Goal: Task Accomplishment & Management: Complete application form

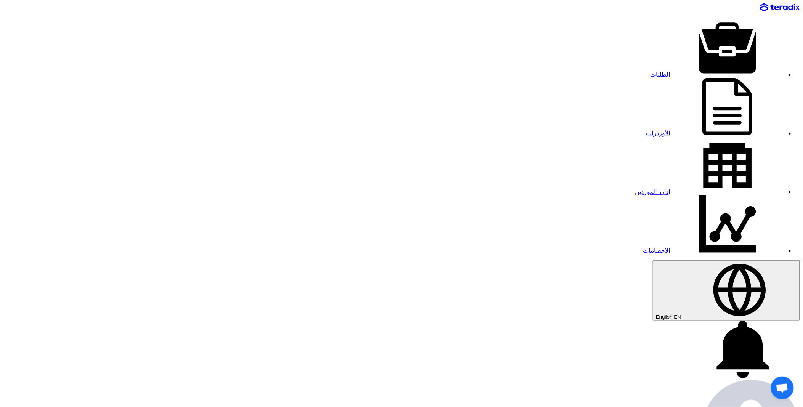
paste input "8100016271"
drag, startPoint x: 294, startPoint y: 82, endPoint x: 359, endPoint y: 80, distance: 65.2
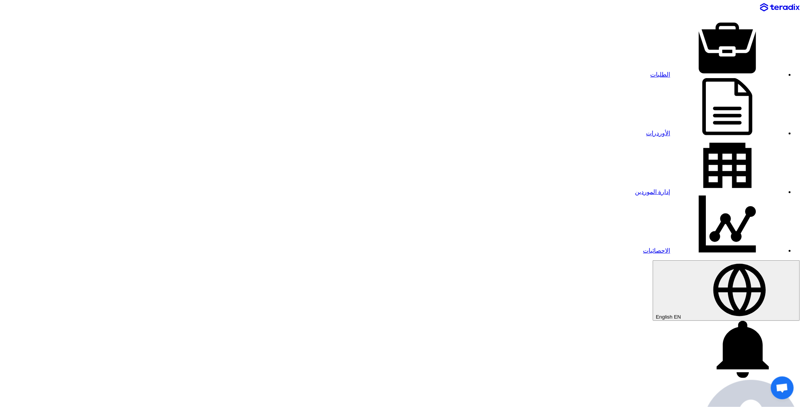
paste input "68"
type input "8100016268"
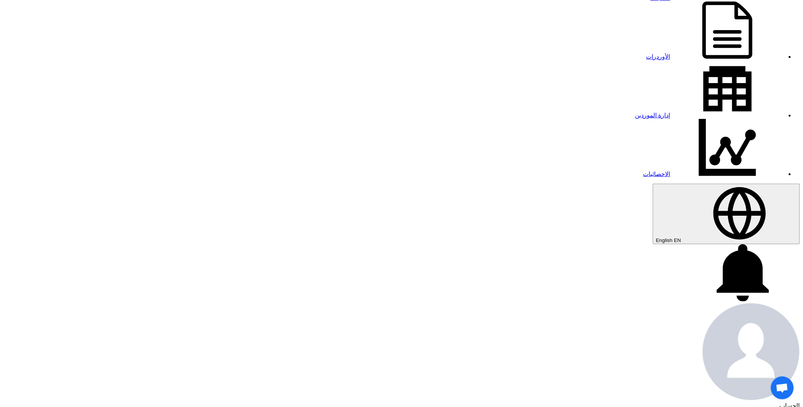
scroll to position [169, 0]
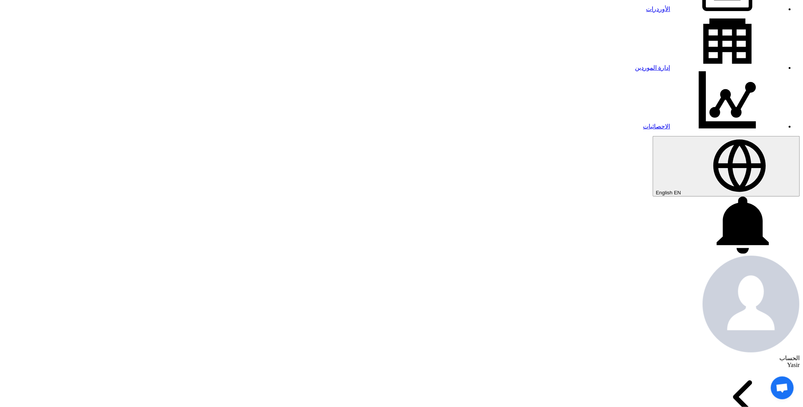
scroll to position [211, 0]
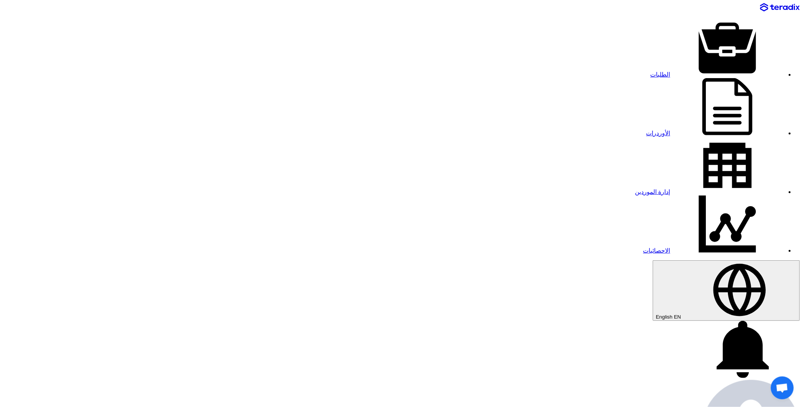
paste input "8100016284"
type input "8100016284"
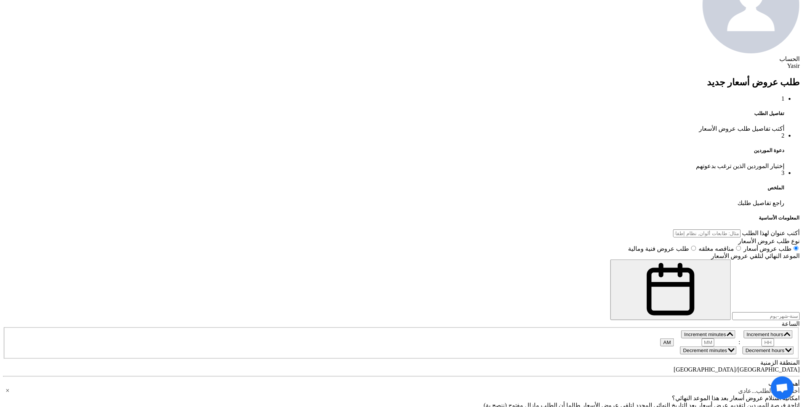
scroll to position [550, 0]
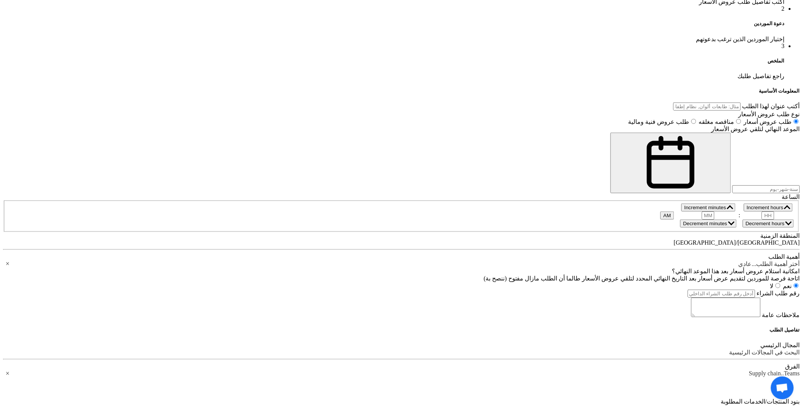
paste div
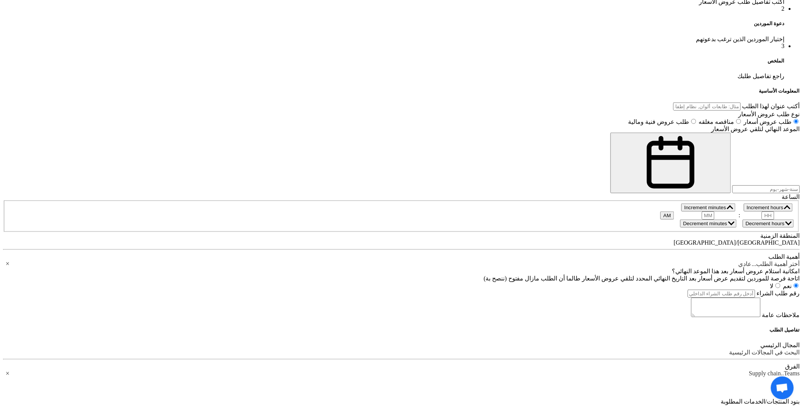
type input "1"
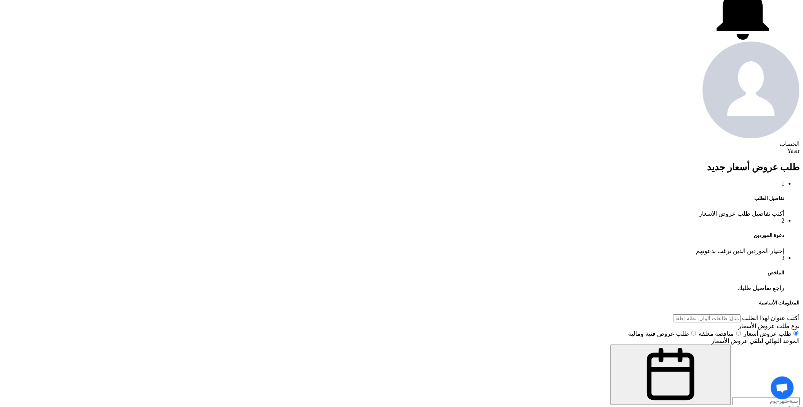
scroll to position [85, 0]
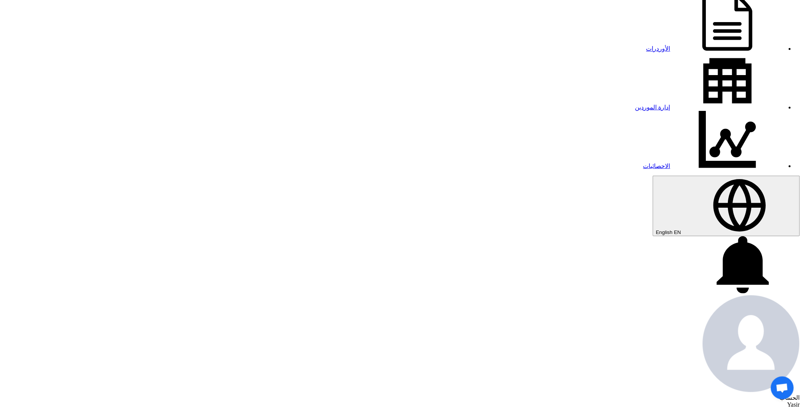
paste input "8100016284"
type input "8100016284"
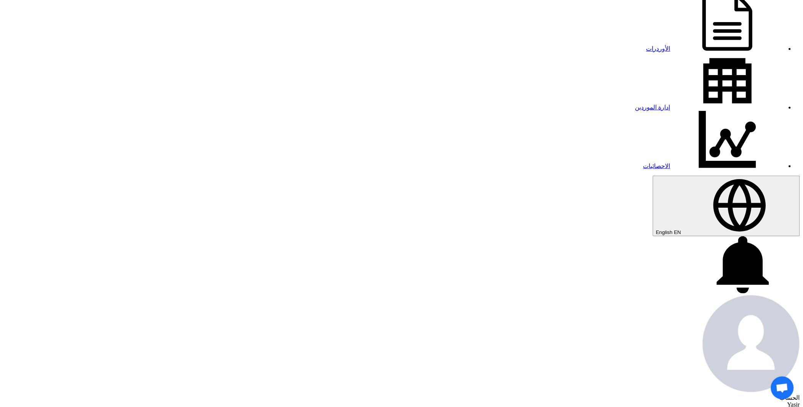
type input "[DATE]"
type input "11"
type input "01"
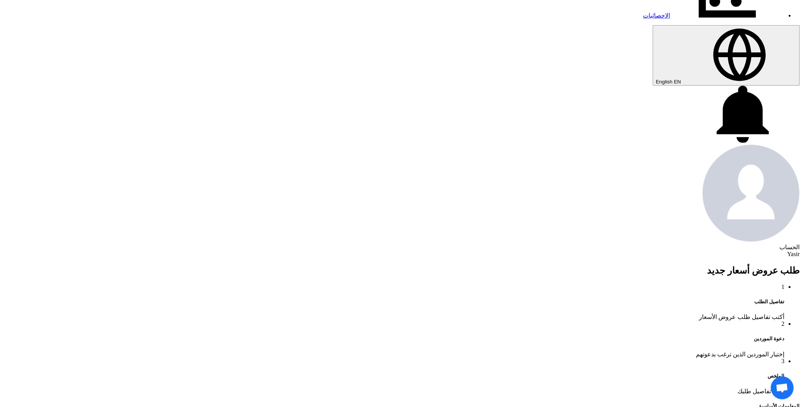
scroll to position [254, 0]
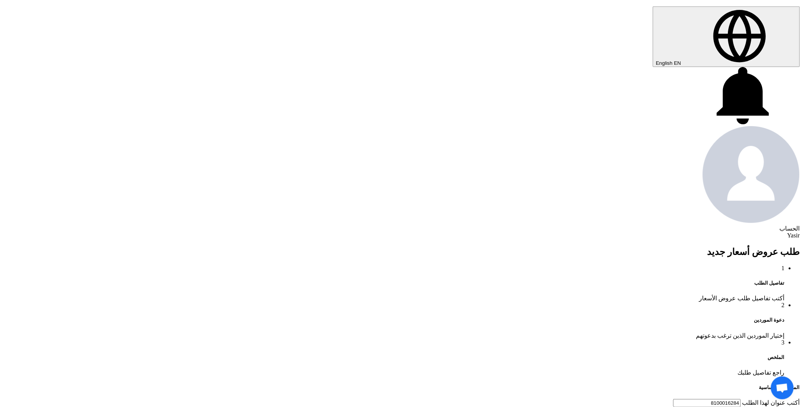
paste input "8100016284"
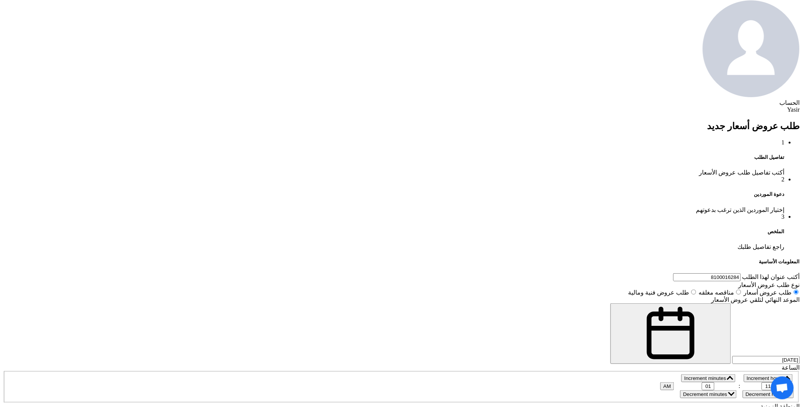
scroll to position [381, 0]
type input "8100016284"
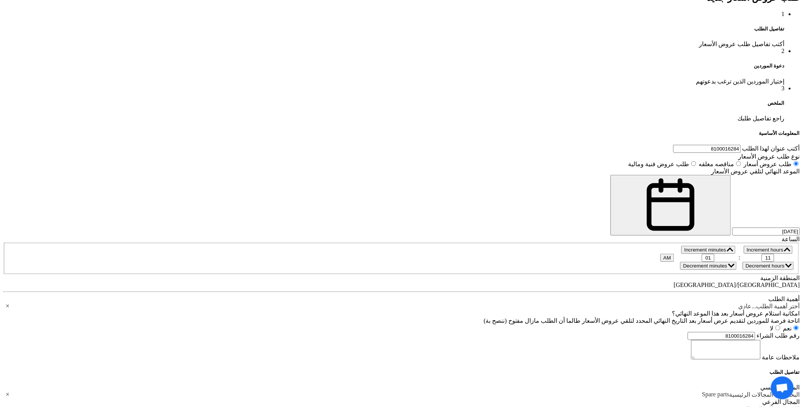
scroll to position [74, 0]
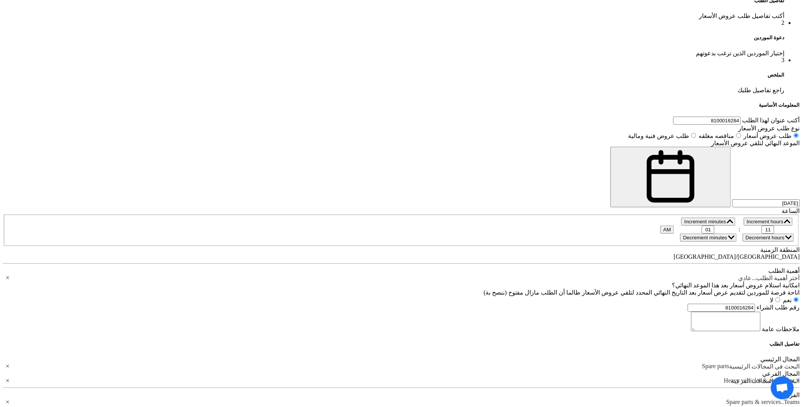
scroll to position [550, 0]
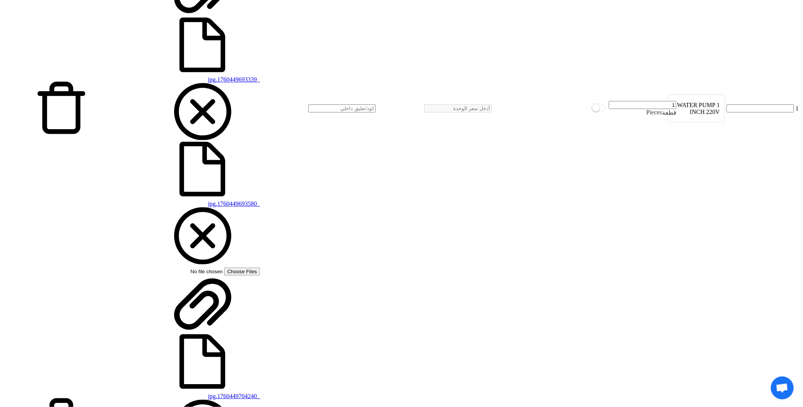
scroll to position [1106, 0]
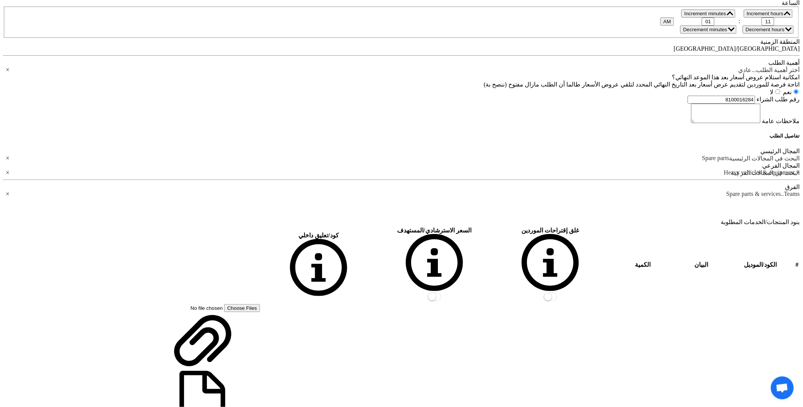
scroll to position [762, 0]
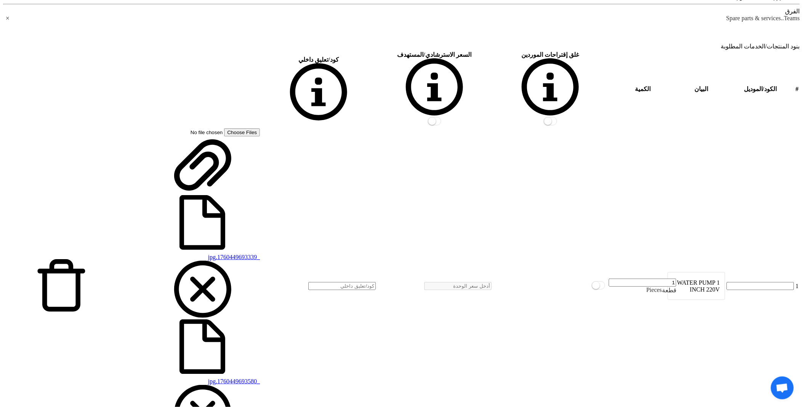
scroll to position [931, 0]
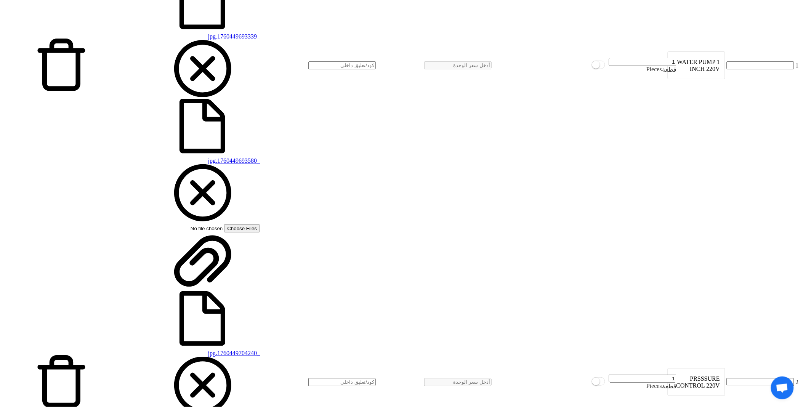
scroll to position [1227, 0]
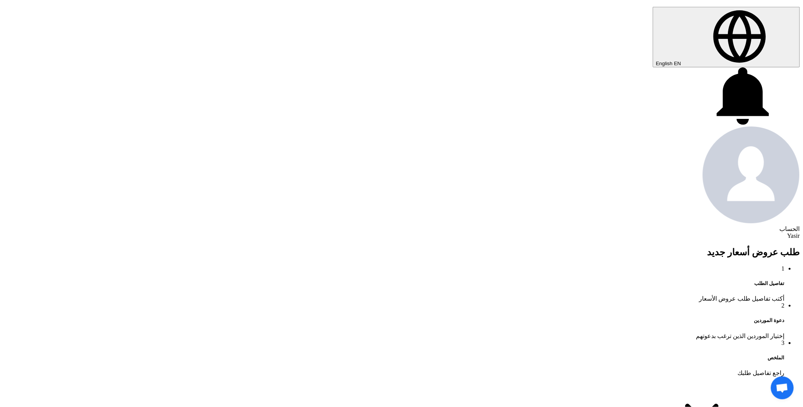
scroll to position [254, 0]
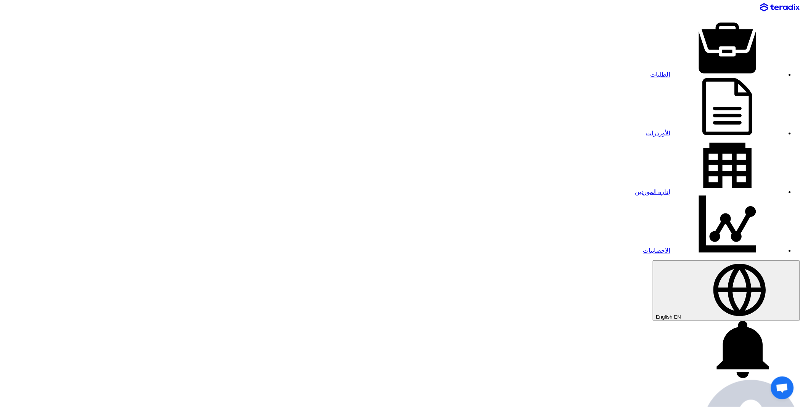
click at [650, 71] on link "الطلبات" at bounding box center [717, 74] width 134 height 6
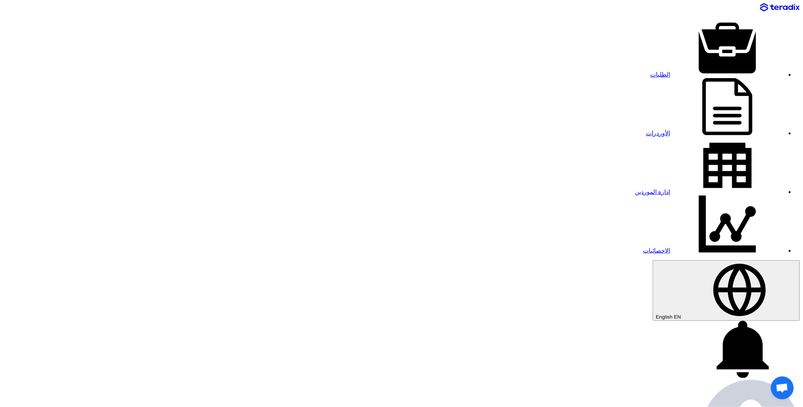
paste input "8100016283"
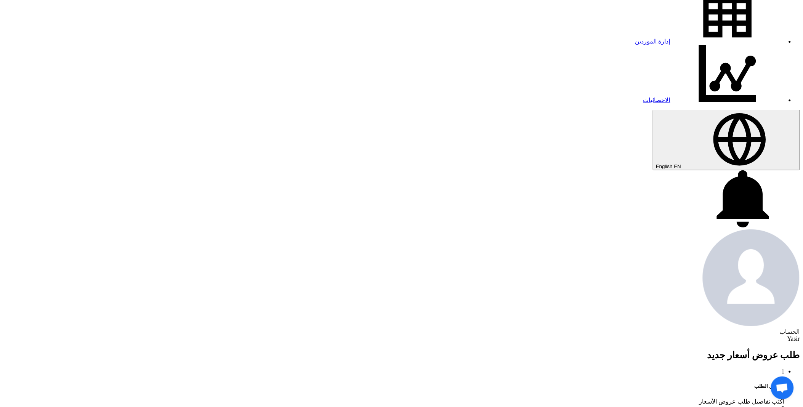
scroll to position [169, 0]
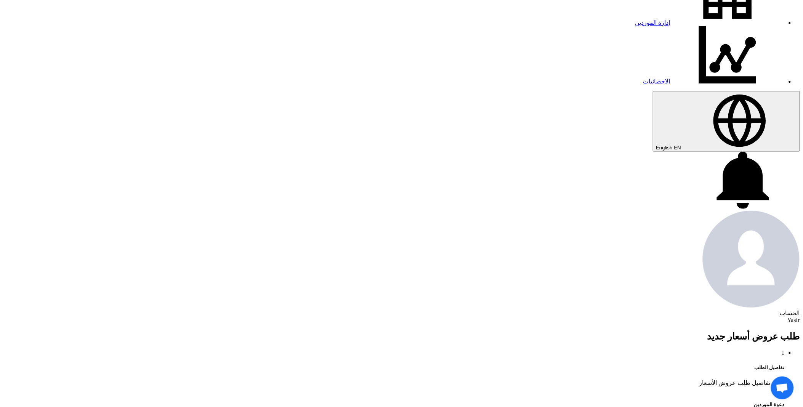
type input "8100016283"
paste input "8100016283"
type input "8100016283"
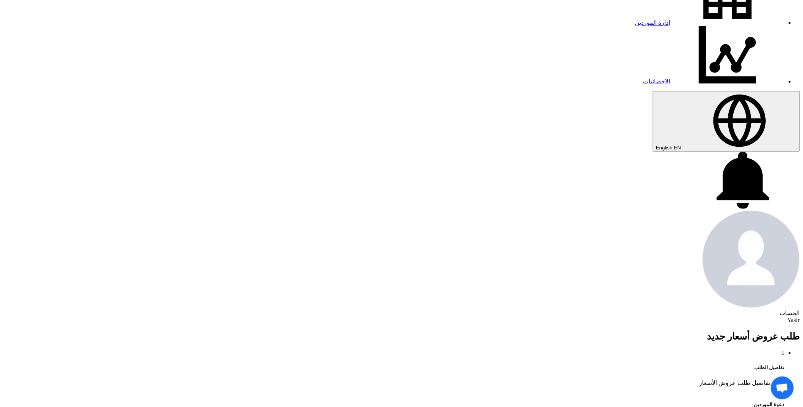
type input "[DATE]"
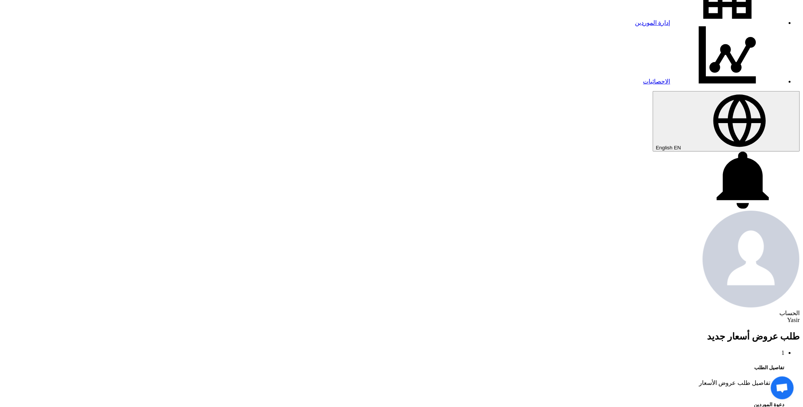
type input "11"
type input "01"
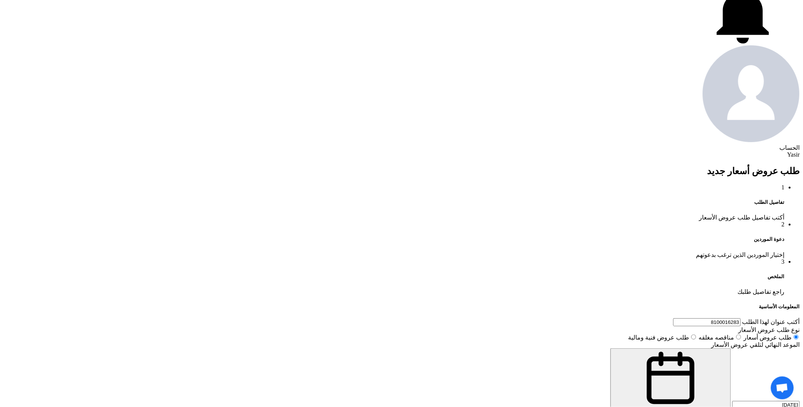
scroll to position [338, 0]
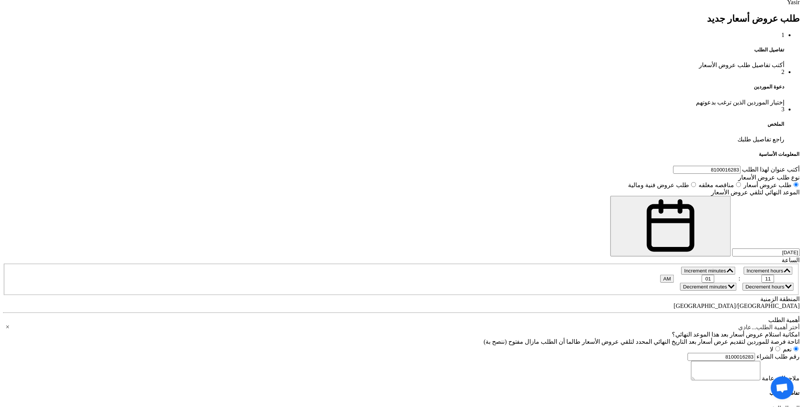
scroll to position [508, 0]
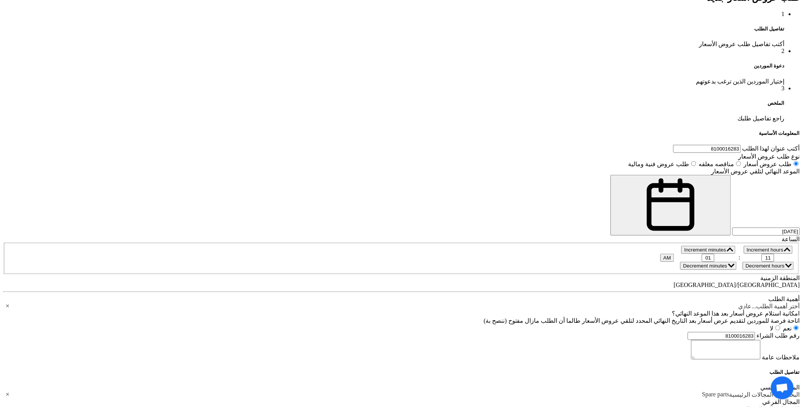
paste div
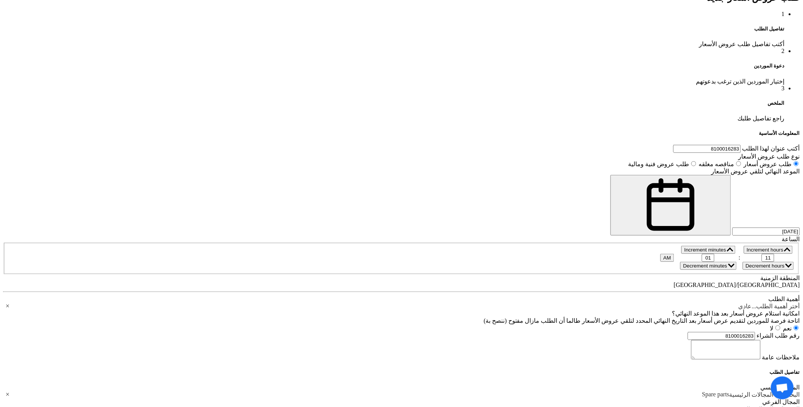
paste div
type input "11"
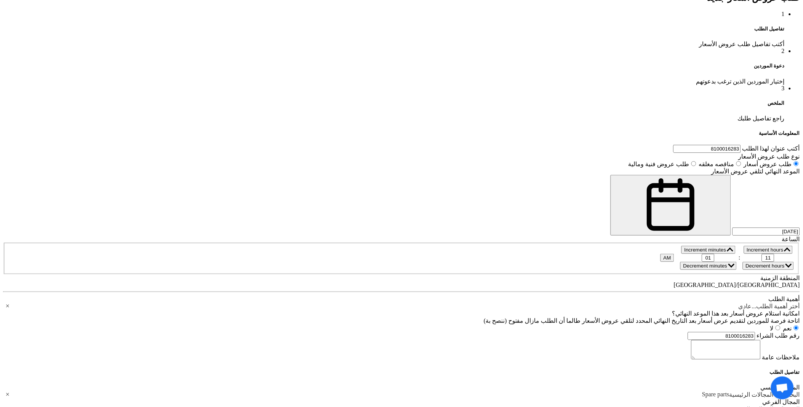
type input "11"
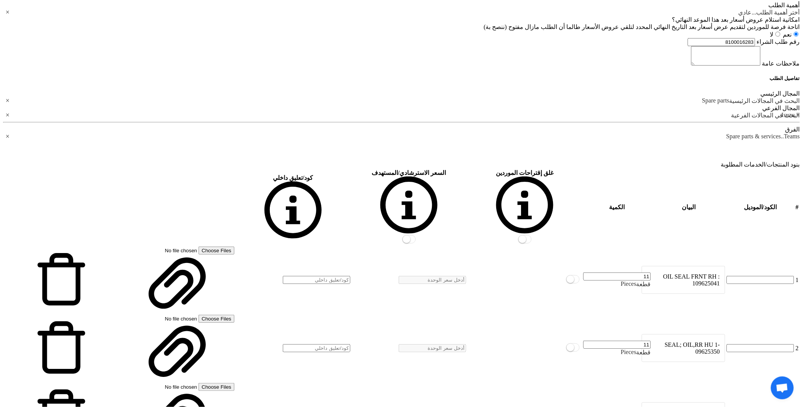
scroll to position [804, 0]
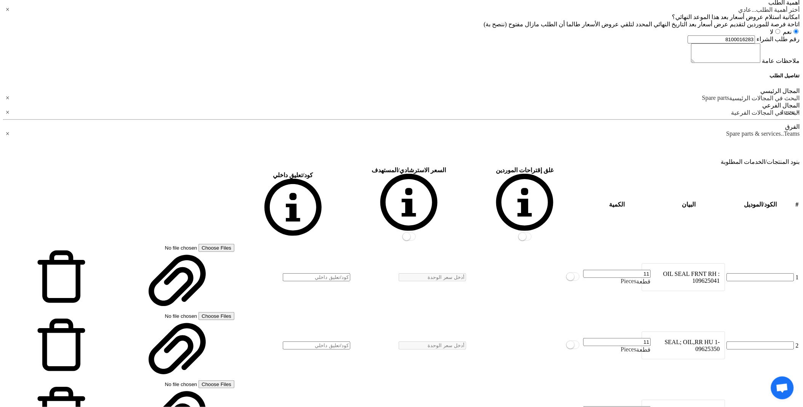
type input "12"
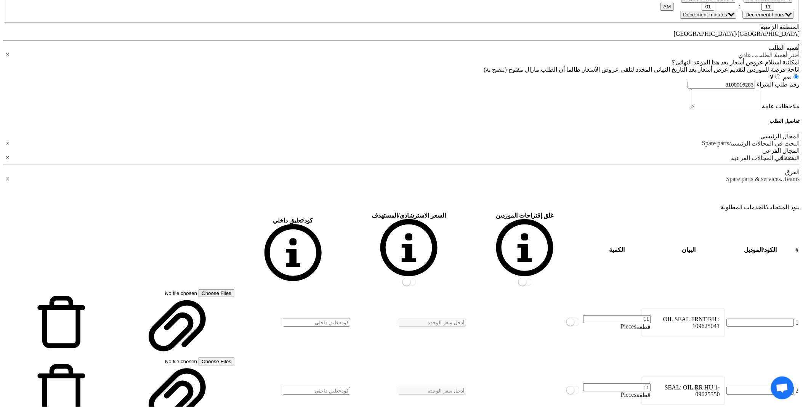
scroll to position [762, 0]
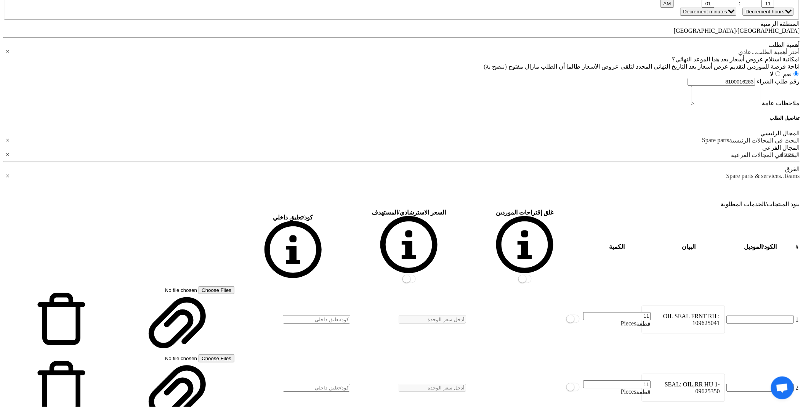
drag, startPoint x: 571, startPoint y: 269, endPoint x: 576, endPoint y: 269, distance: 4.2
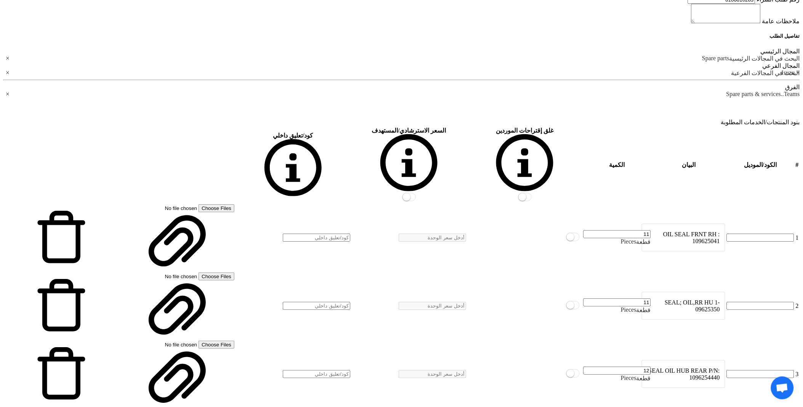
scroll to position [846, 0]
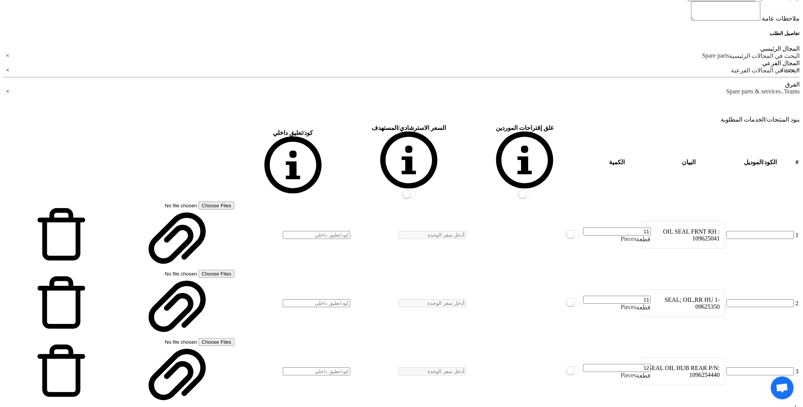
drag, startPoint x: 546, startPoint y: 276, endPoint x: 621, endPoint y: 299, distance: 78.3
drag, startPoint x: 576, startPoint y: 310, endPoint x: 618, endPoint y: 323, distance: 43.4
drag, startPoint x: 559, startPoint y: 341, endPoint x: 589, endPoint y: 349, distance: 30.8
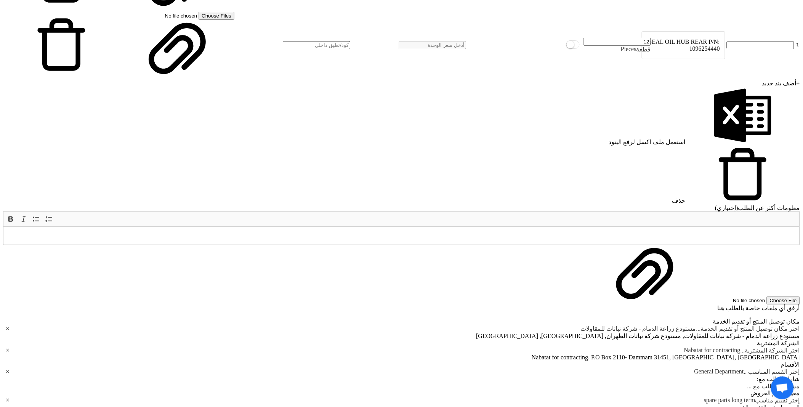
scroll to position [1227, 0]
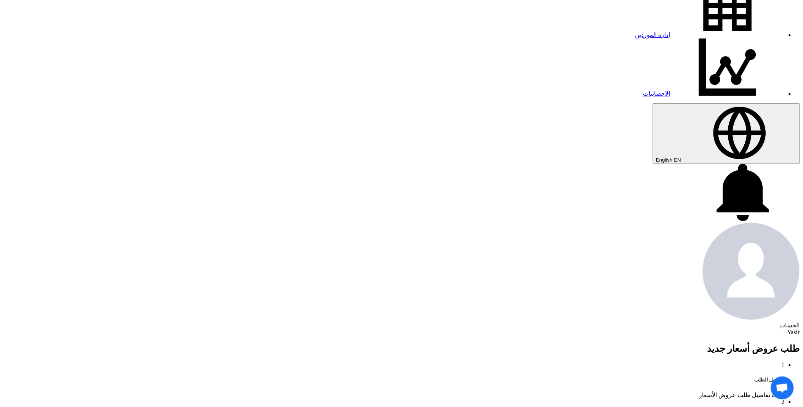
scroll to position [211, 0]
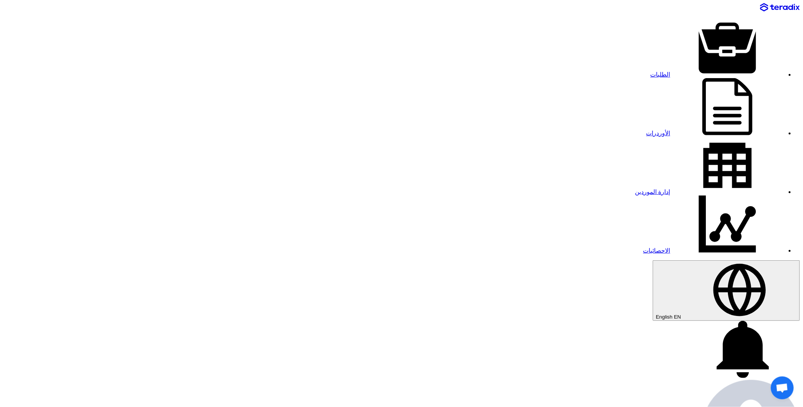
paste input "8100016281"
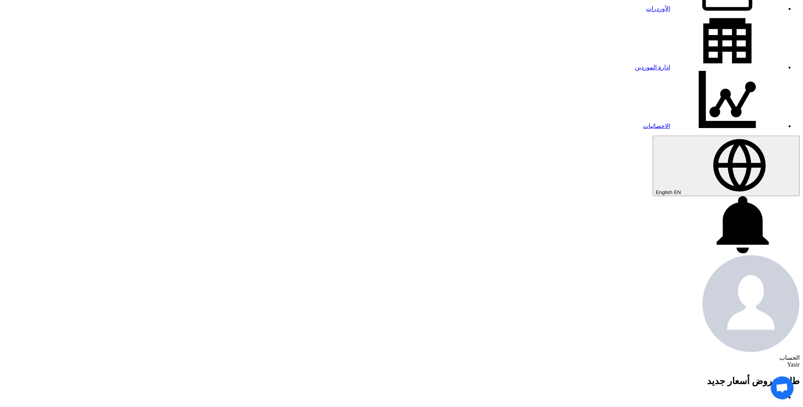
scroll to position [127, 0]
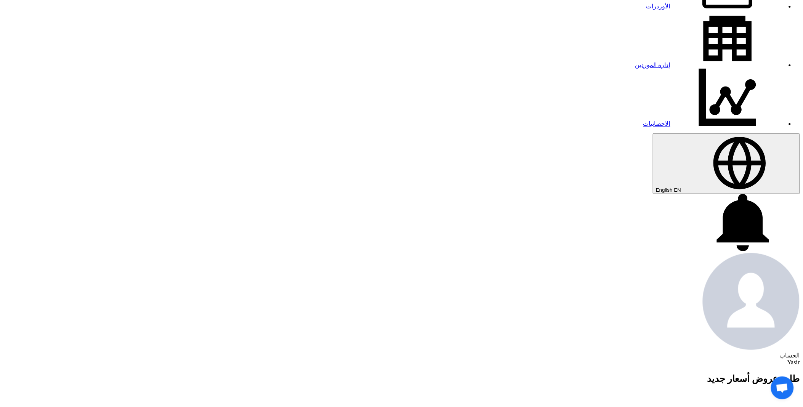
type input "8100016281"
paste input "8100016281"
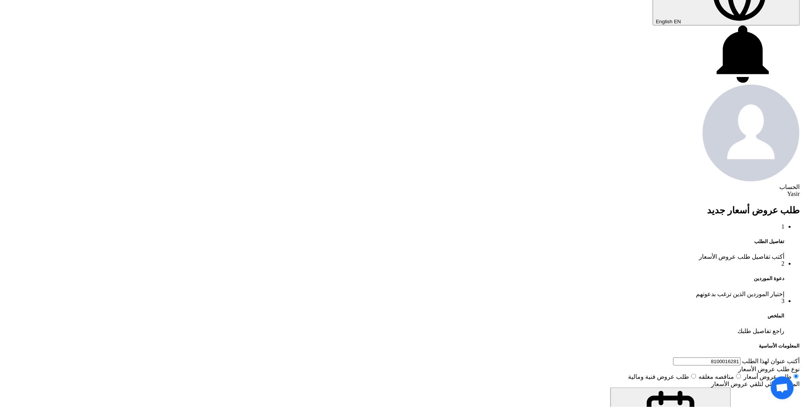
scroll to position [296, 0]
type input "8100016281"
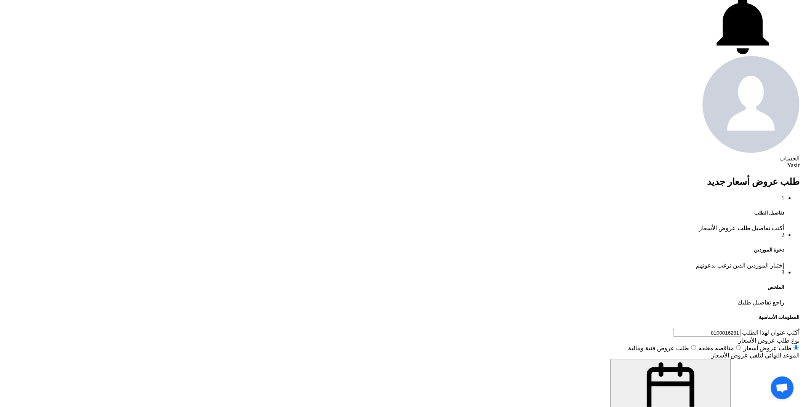
scroll to position [338, 0]
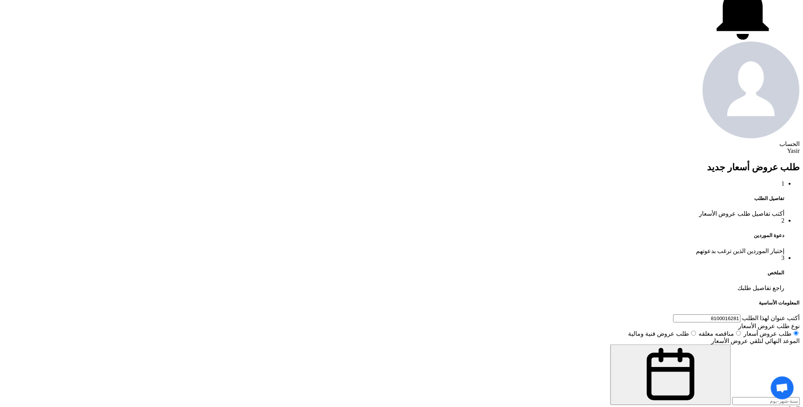
drag, startPoint x: 416, startPoint y: 231, endPoint x: 421, endPoint y: 230, distance: 5.0
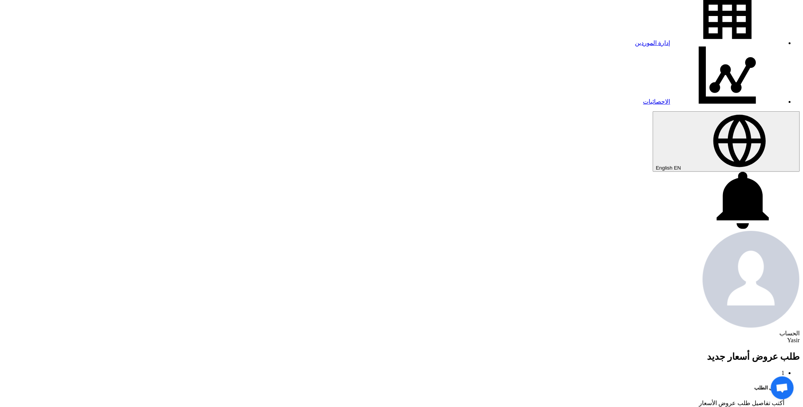
scroll to position [127, 0]
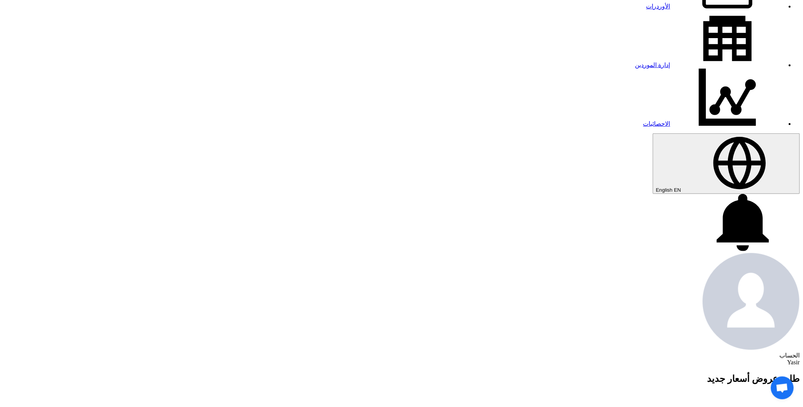
type input "[DATE]"
type input "11"
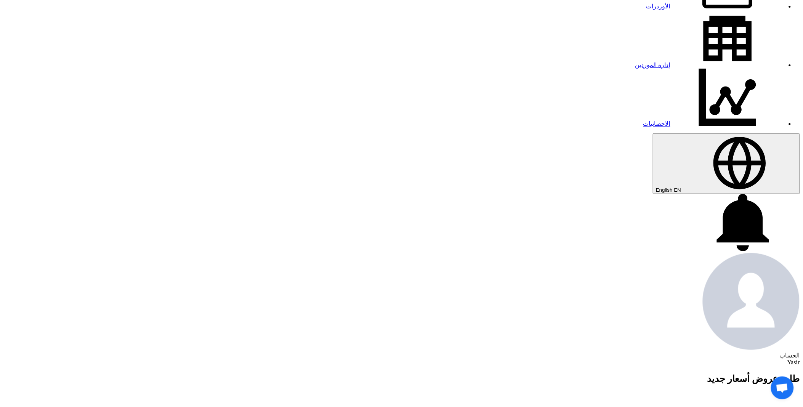
type input "01"
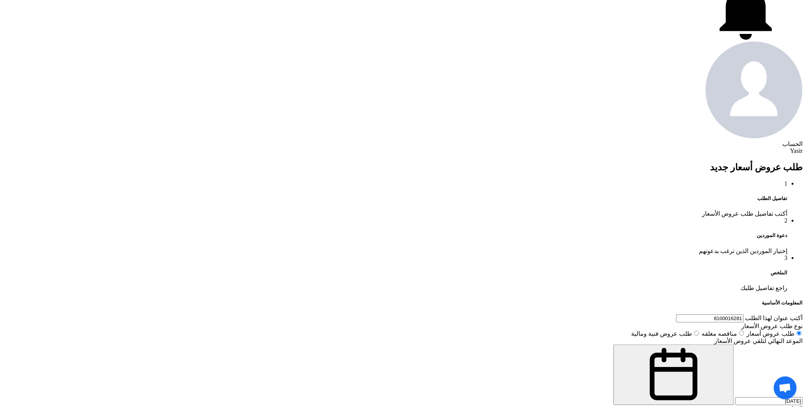
scroll to position [465, 0]
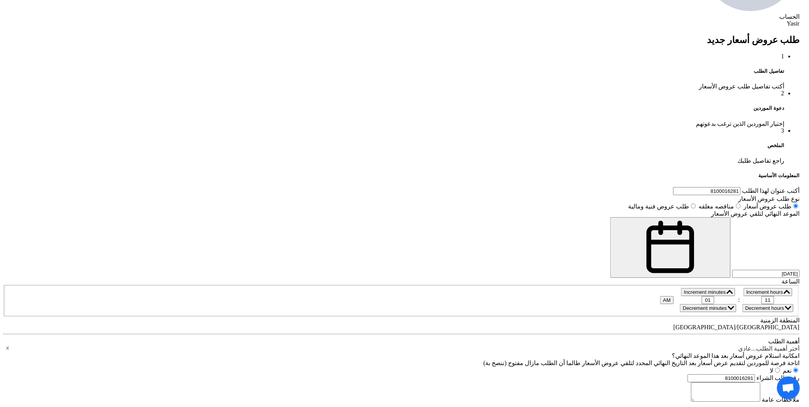
drag, startPoint x: 421, startPoint y: 322, endPoint x: 366, endPoint y: 304, distance: 58.3
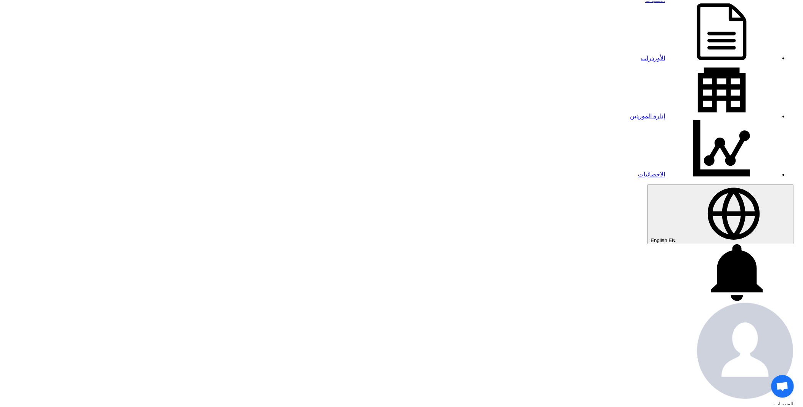
scroll to position [20, 0]
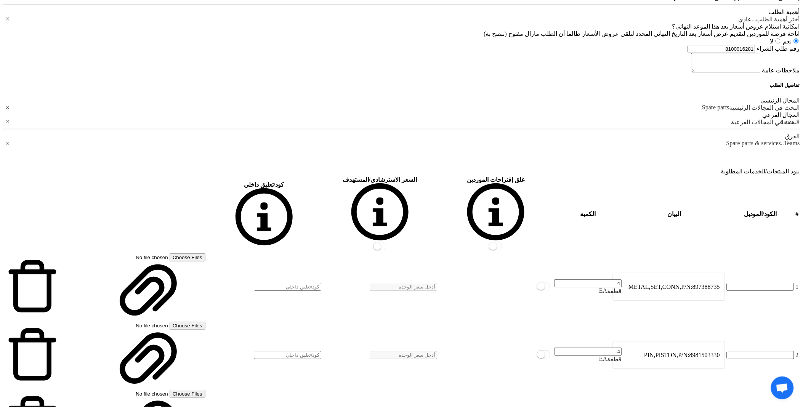
scroll to position [795, 0]
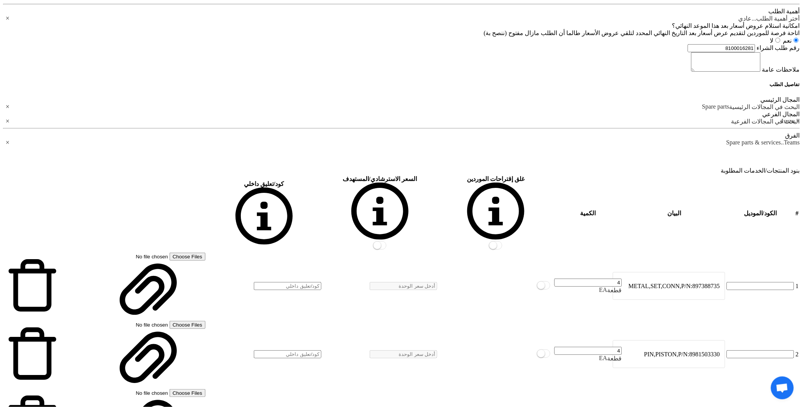
drag, startPoint x: 543, startPoint y: 295, endPoint x: 556, endPoint y: 296, distance: 13.7
drag, startPoint x: 572, startPoint y: 351, endPoint x: 481, endPoint y: 307, distance: 101.9
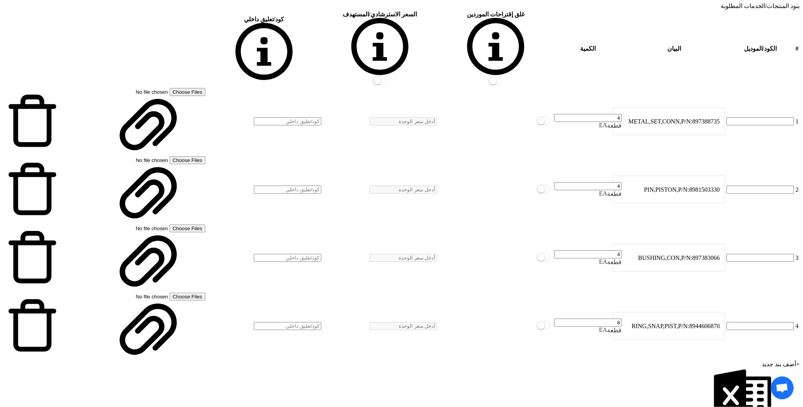
scroll to position [965, 0]
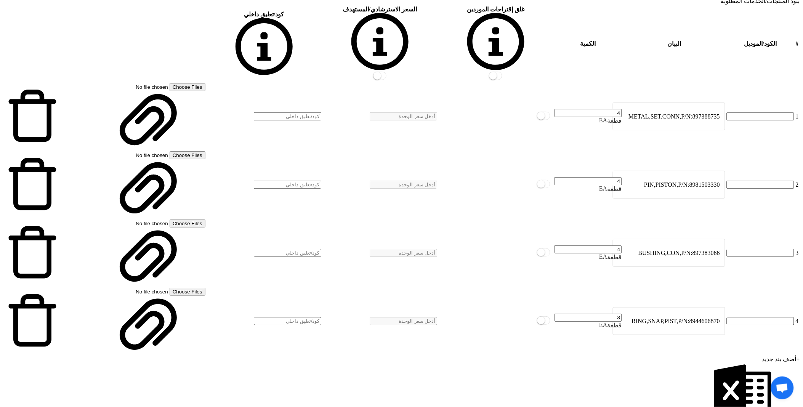
drag, startPoint x: 603, startPoint y: 324, endPoint x: 557, endPoint y: 294, distance: 54.7
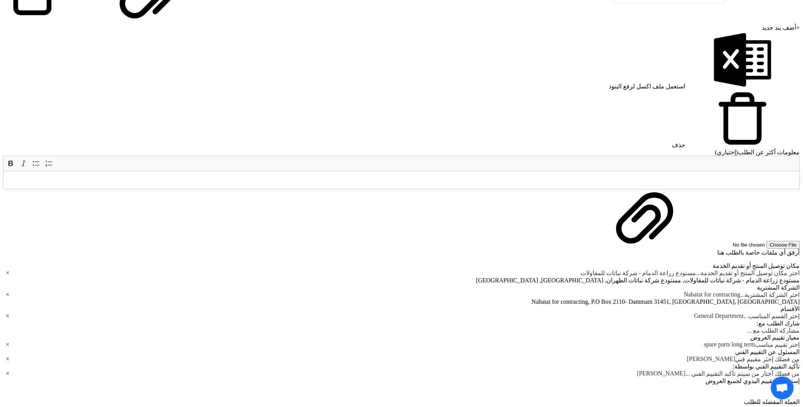
scroll to position [1303, 0]
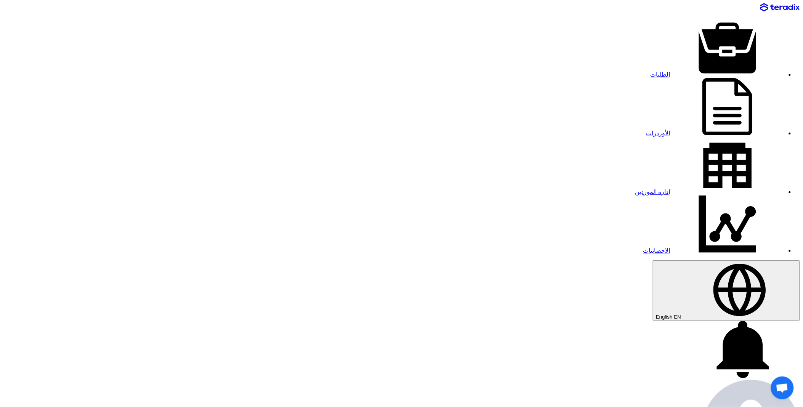
drag, startPoint x: 157, startPoint y: 190, endPoint x: 157, endPoint y: 223, distance: 33.1
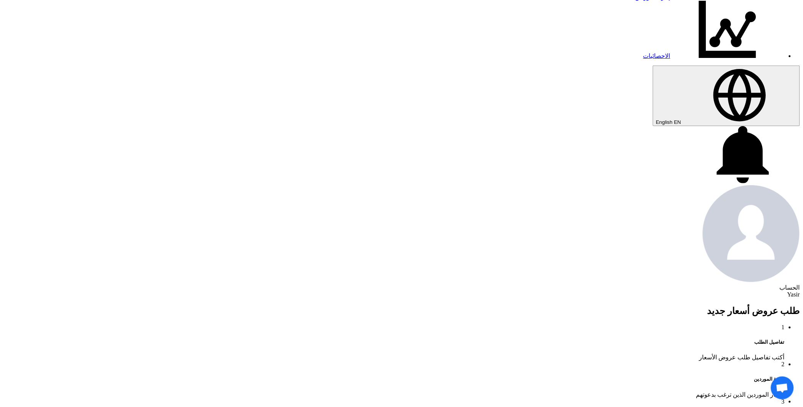
scroll to position [219, 0]
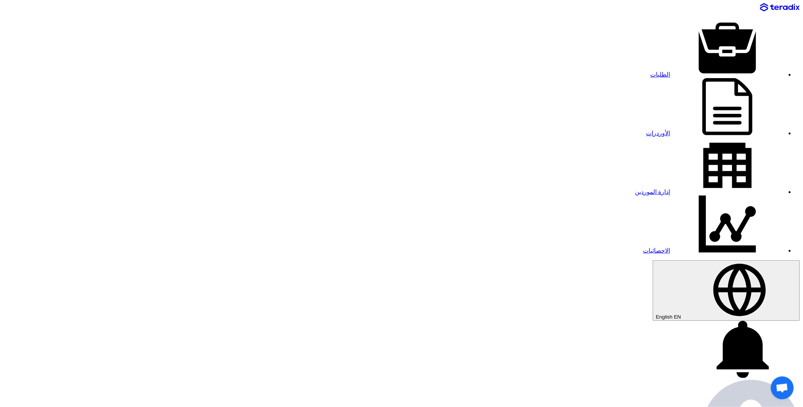
paste input "8100016280"
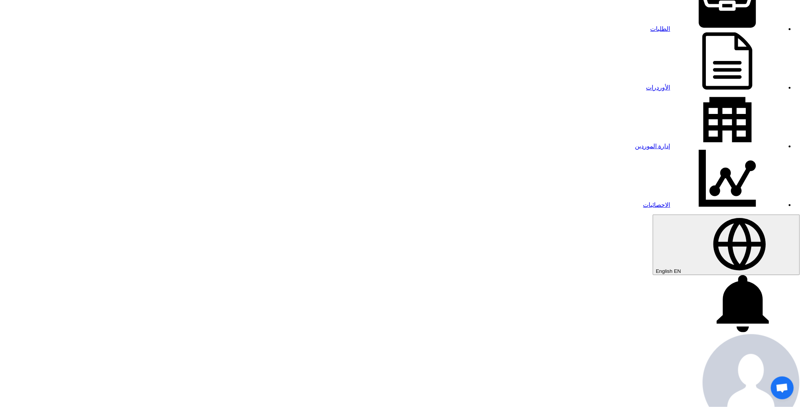
scroll to position [169, 0]
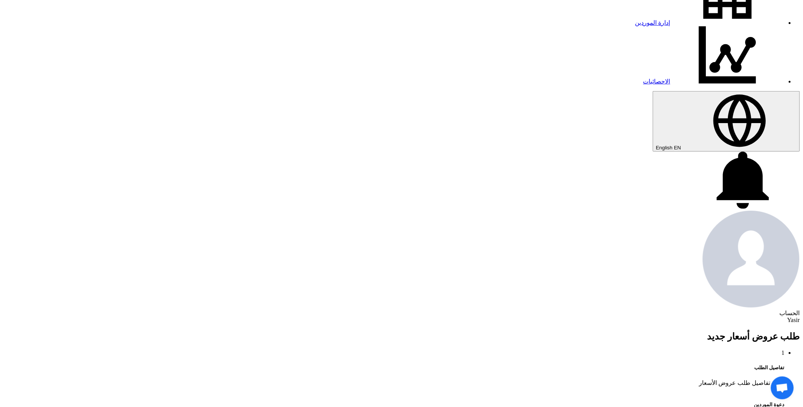
type input "8100016280"
paste input "8100016280"
type input "8100016280"
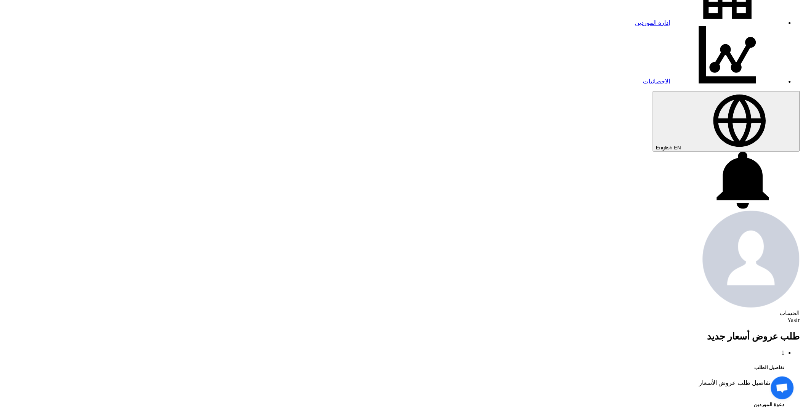
type input "[DATE]"
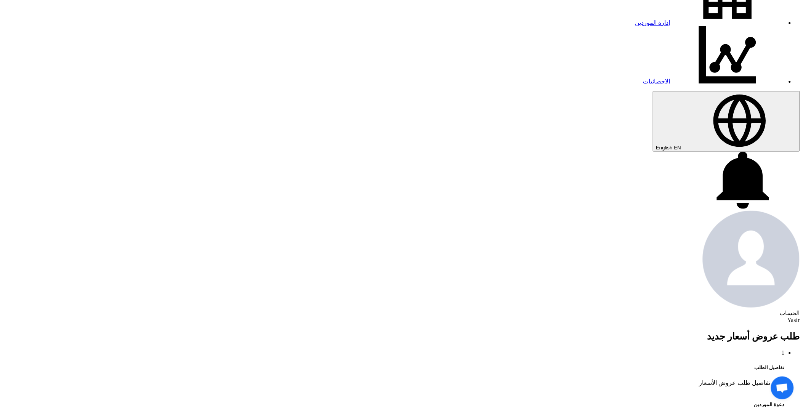
type input "11"
type input "01"
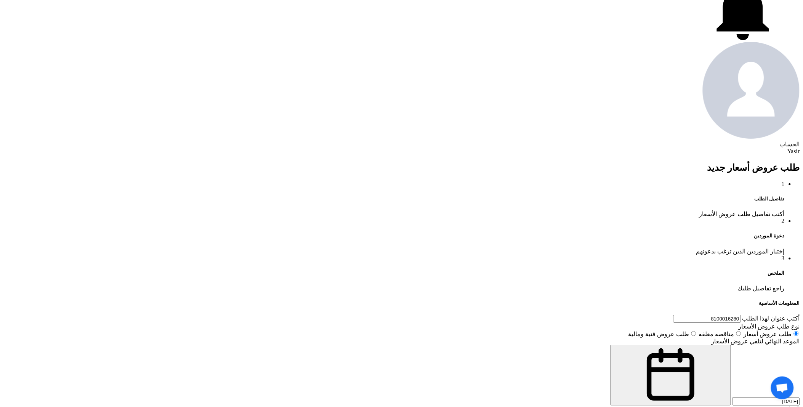
scroll to position [338, 0]
drag, startPoint x: 595, startPoint y: 210, endPoint x: 477, endPoint y: 204, distance: 117.9
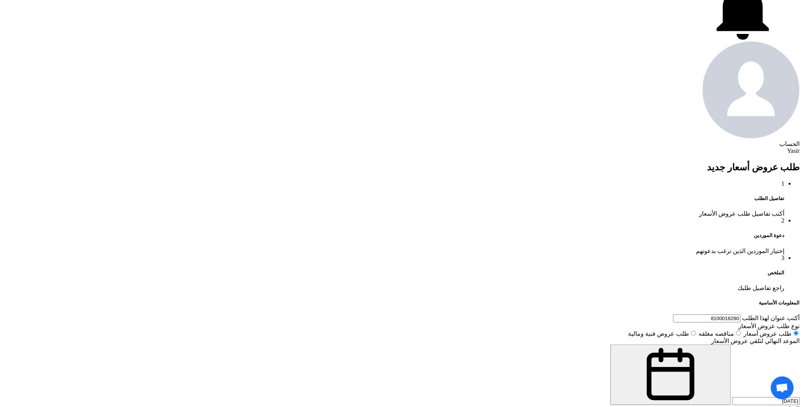
scroll to position [85, 0]
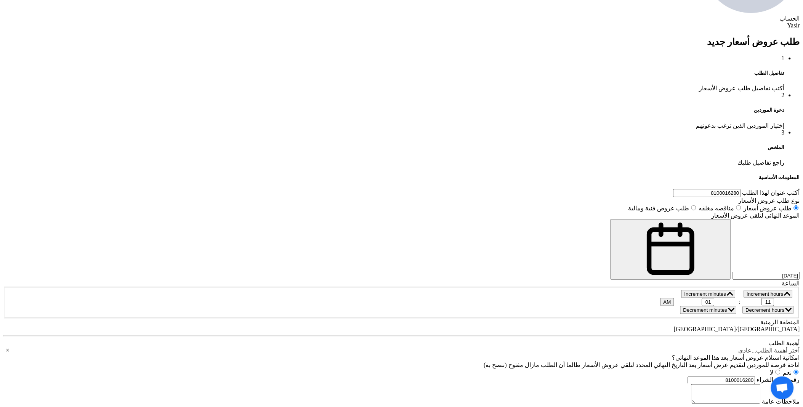
scroll to position [465, 0]
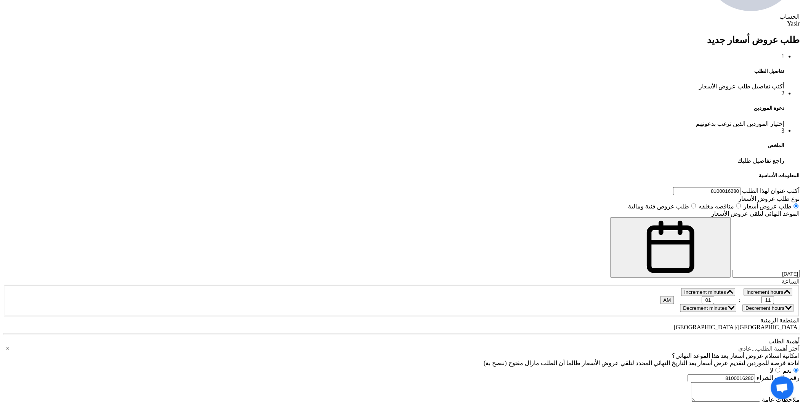
paste div
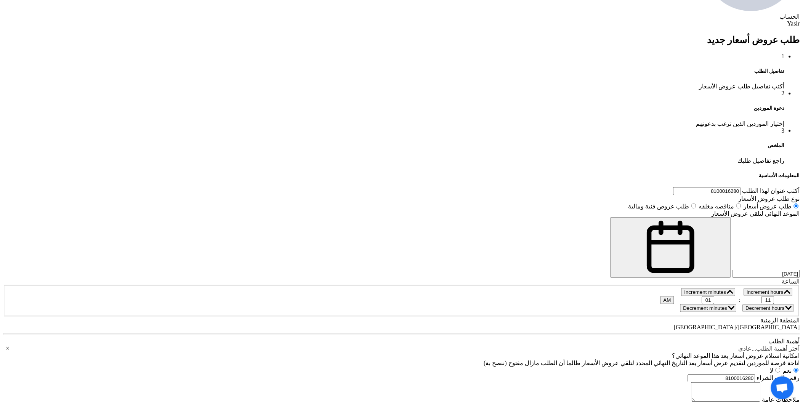
type input "15"
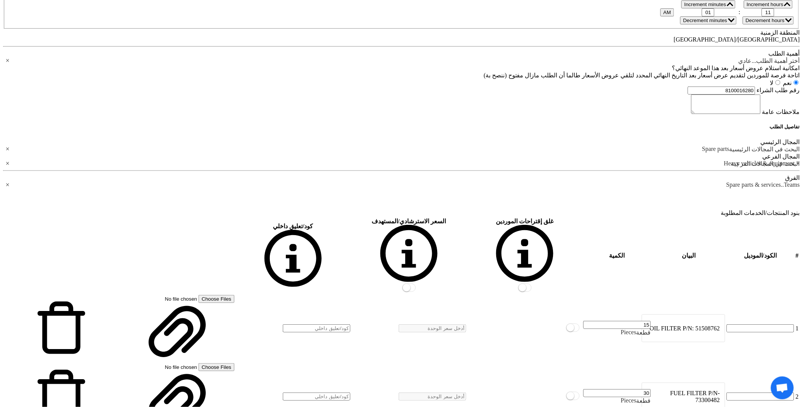
scroll to position [762, 0]
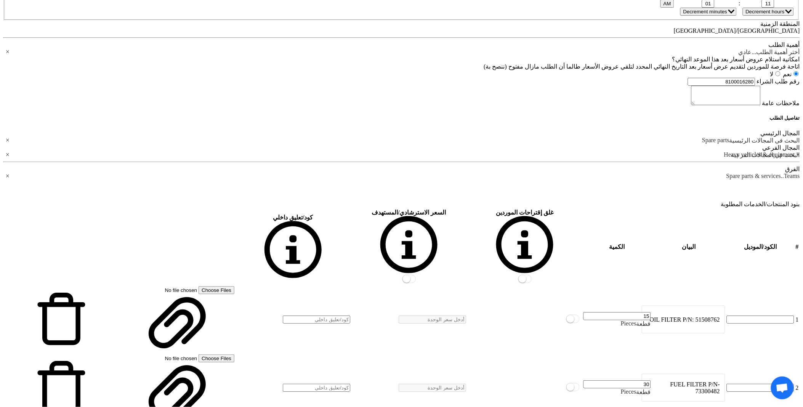
type input "30"
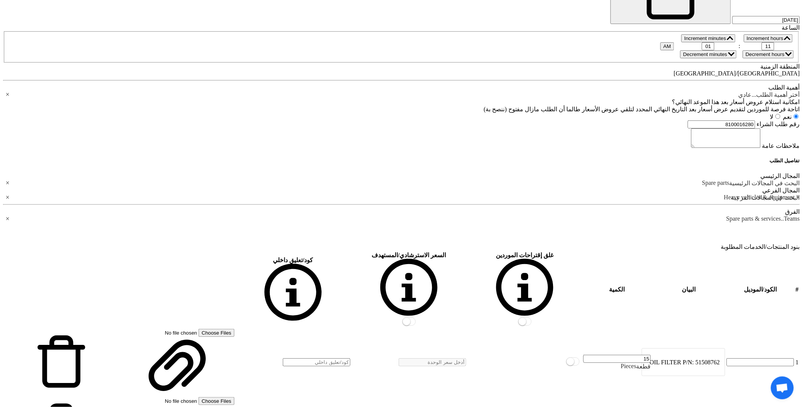
scroll to position [42, 0]
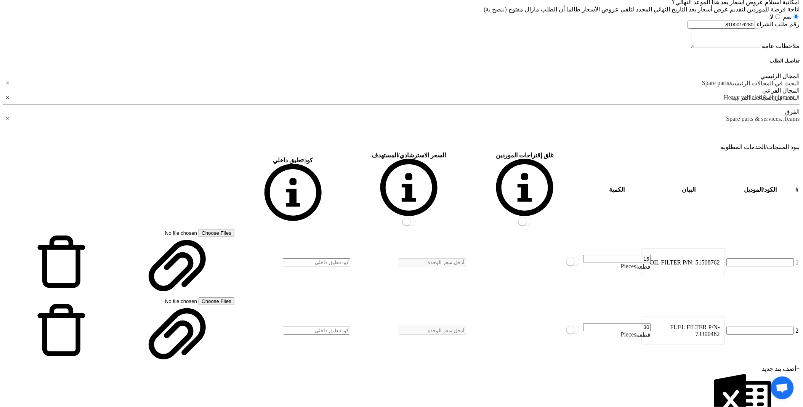
scroll to position [846, 0]
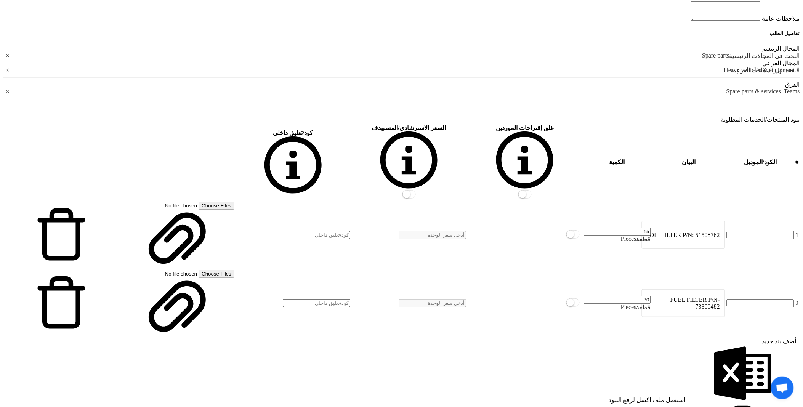
drag, startPoint x: 546, startPoint y: 306, endPoint x: 553, endPoint y: 309, distance: 7.5
drag, startPoint x: 618, startPoint y: 370, endPoint x: 593, endPoint y: 353, distance: 30.6
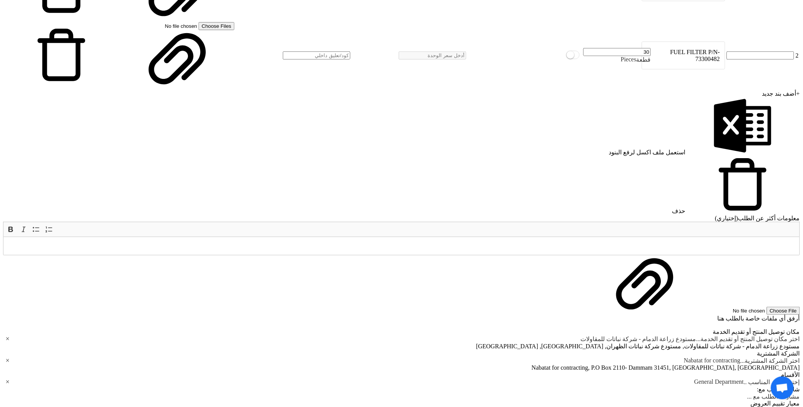
scroll to position [1100, 0]
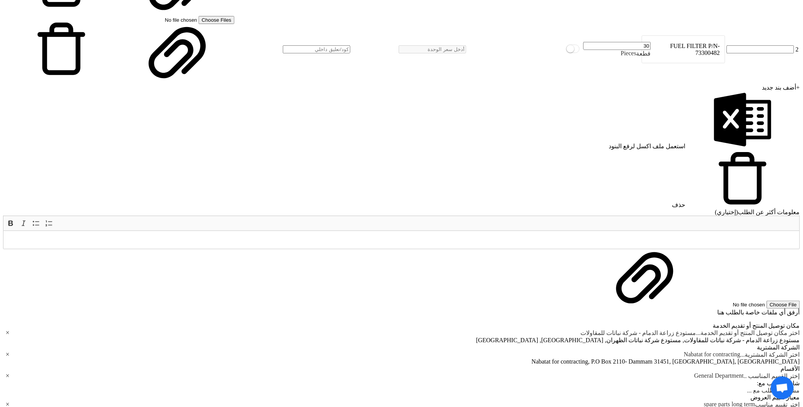
drag, startPoint x: 579, startPoint y: 360, endPoint x: 576, endPoint y: 354, distance: 6.1
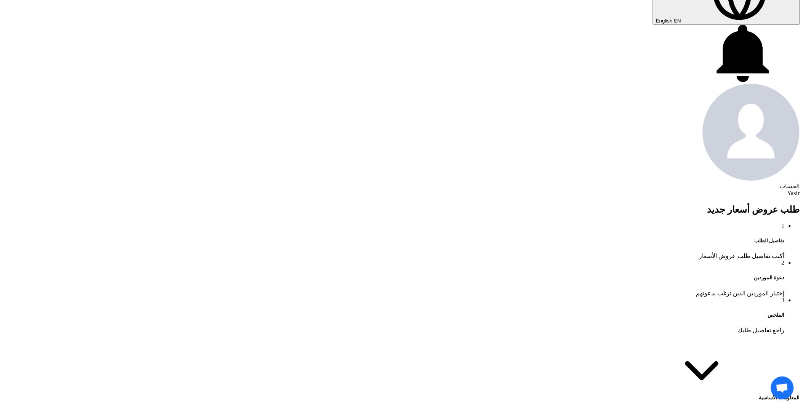
scroll to position [304, 0]
